Goal: Information Seeking & Learning: Learn about a topic

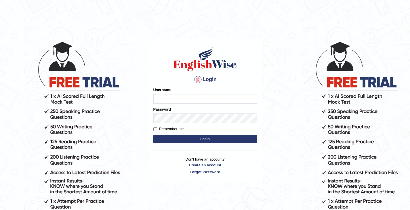
type input "ghena"
click at [183, 139] on button "Login" at bounding box center [205, 139] width 104 height 9
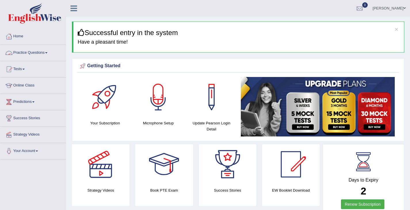
click at [45, 53] on link "Practice Questions" at bounding box center [33, 52] width 66 height 14
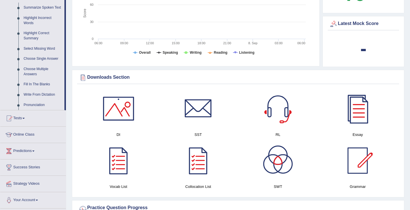
scroll to position [259, 0]
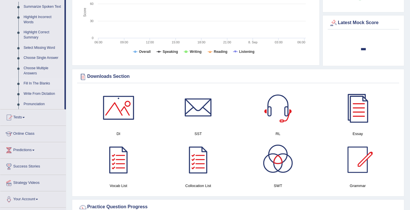
click at [37, 83] on link "Fill In The Blanks" at bounding box center [42, 83] width 43 height 10
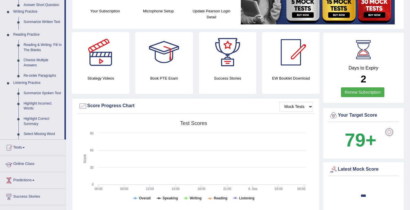
scroll to position [69, 0]
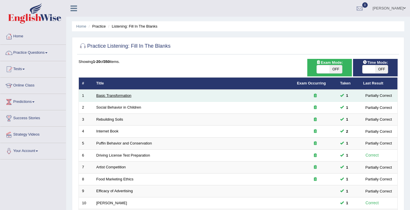
click at [118, 95] on link "Basic Transformation" at bounding box center [113, 95] width 35 height 4
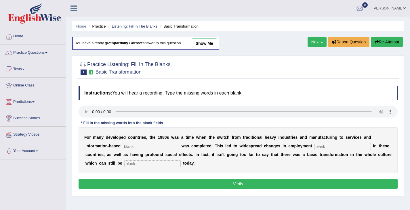
click at [311, 63] on div at bounding box center [237, 68] width 319 height 18
click at [282, 104] on div "Instructions: You will hear a recording. Type the missing words in each blank. …" at bounding box center [238, 138] width 322 height 110
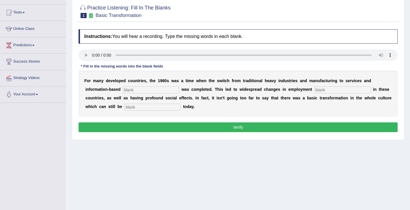
scroll to position [86, 0]
